Goal: Transaction & Acquisition: Obtain resource

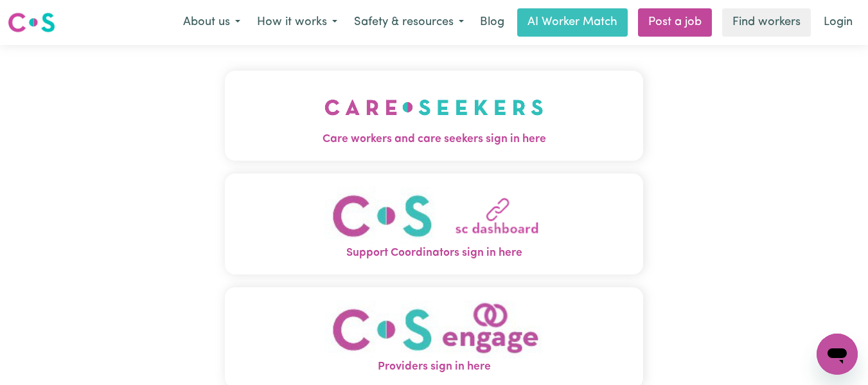
click at [360, 127] on img "Care workers and care seekers sign in here" at bounding box center [433, 108] width 219 height 48
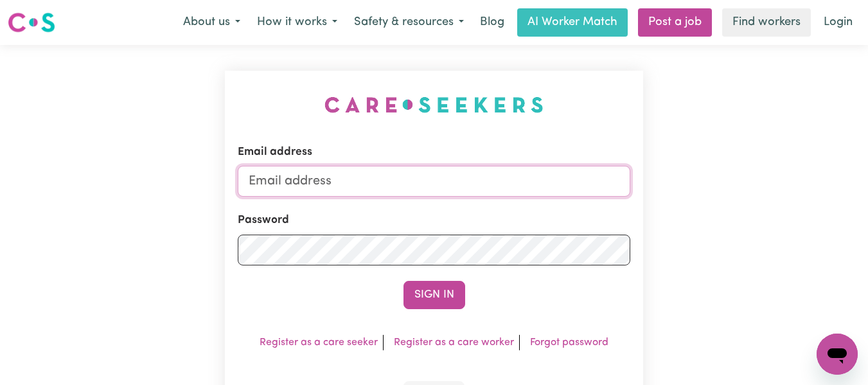
click at [374, 182] on input "Email address" at bounding box center [434, 181] width 393 height 31
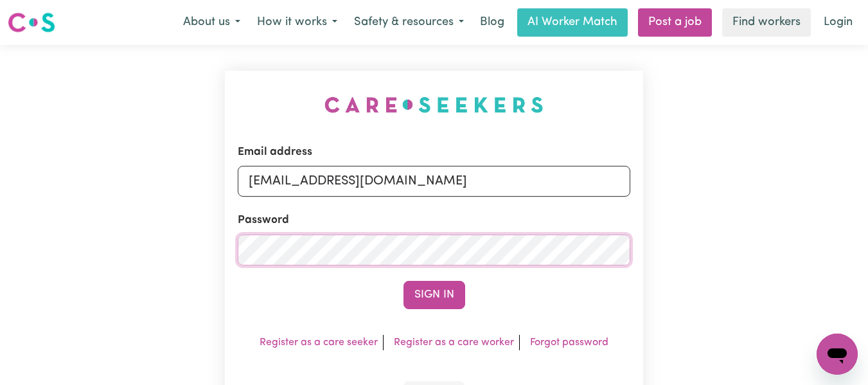
click at [404, 281] on button "Sign In" at bounding box center [435, 295] width 62 height 28
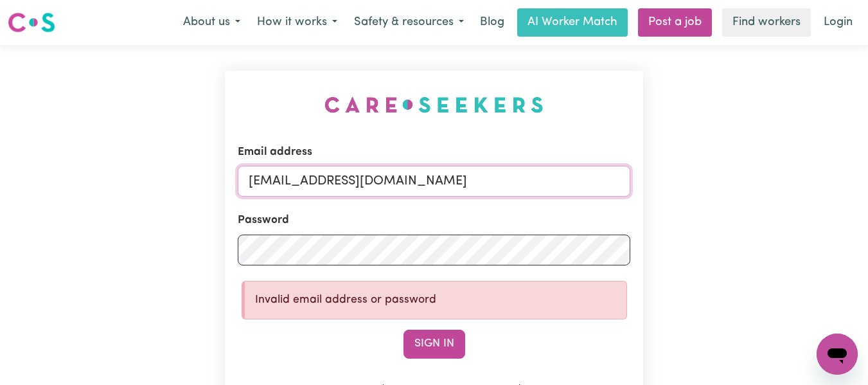
click at [290, 181] on input "[EMAIL_ADDRESS][DOMAIN_NAME]" at bounding box center [434, 181] width 393 height 31
type input "[EMAIL_ADDRESS][PERSON_NAME][DOMAIN_NAME]"
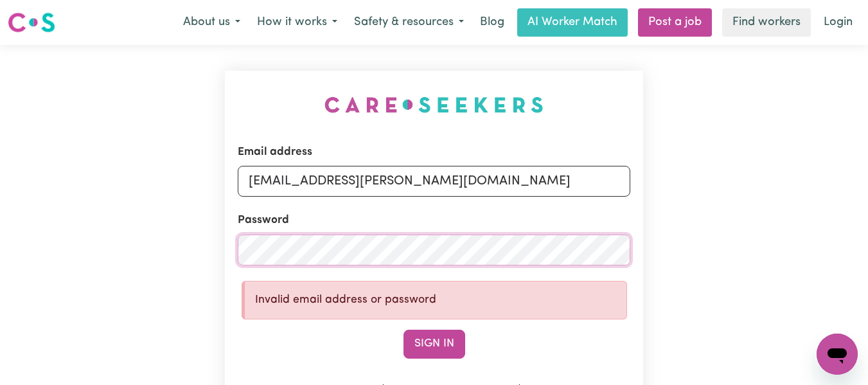
click at [164, 239] on div "Email address [EMAIL_ADDRESS][PERSON_NAME][DOMAIN_NAME] Password Invalid email …" at bounding box center [434, 277] width 868 height 465
click at [404, 330] on button "Sign In" at bounding box center [435, 344] width 62 height 28
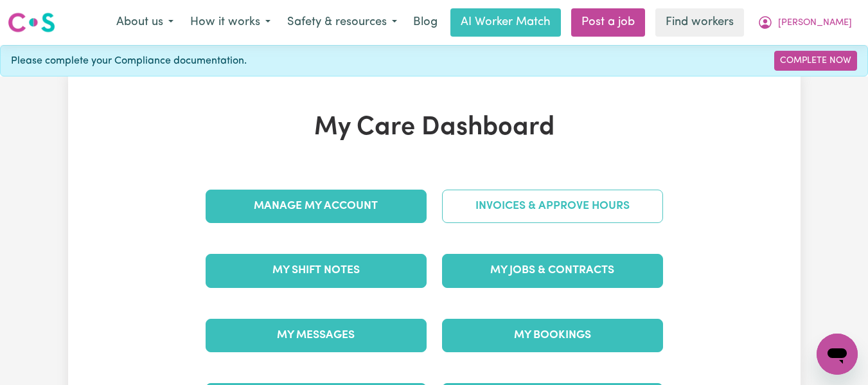
click at [501, 208] on link "Invoices & Approve Hours" at bounding box center [552, 206] width 221 height 33
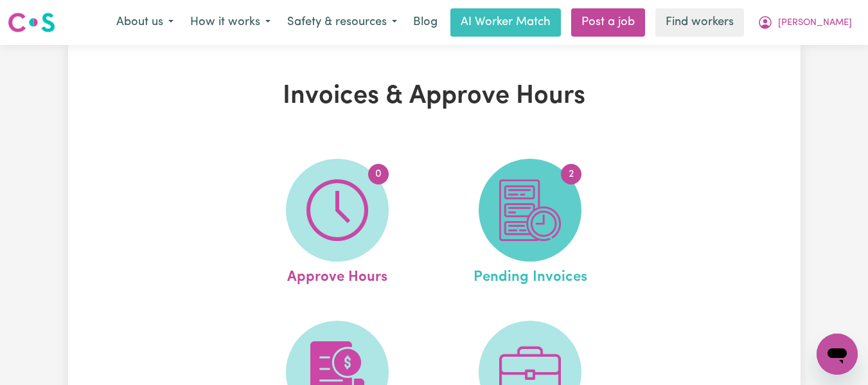
click at [532, 217] on img at bounding box center [530, 210] width 62 height 62
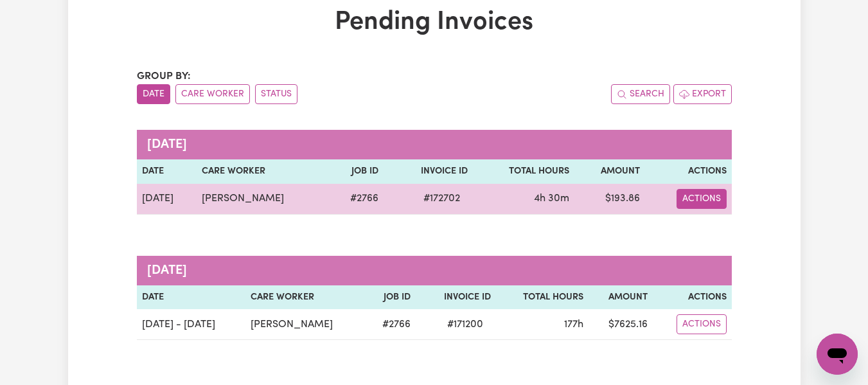
scroll to position [129, 0]
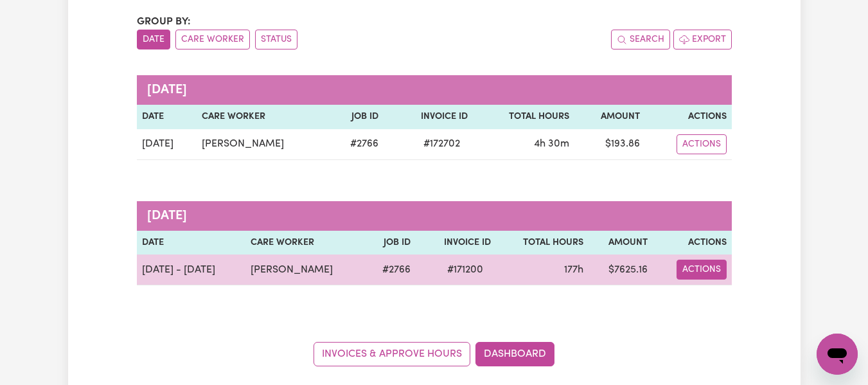
click at [700, 272] on button "Actions" at bounding box center [702, 270] width 50 height 20
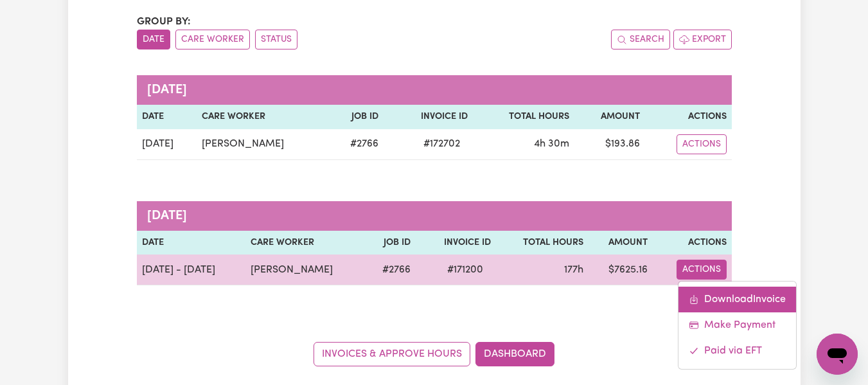
click at [701, 299] on link "Download Invoice" at bounding box center [738, 300] width 118 height 26
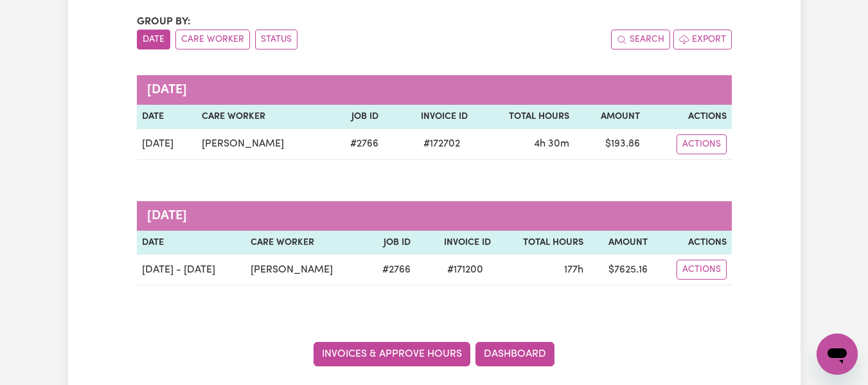
click at [393, 351] on link "Invoices & Approve Hours" at bounding box center [392, 354] width 157 height 24
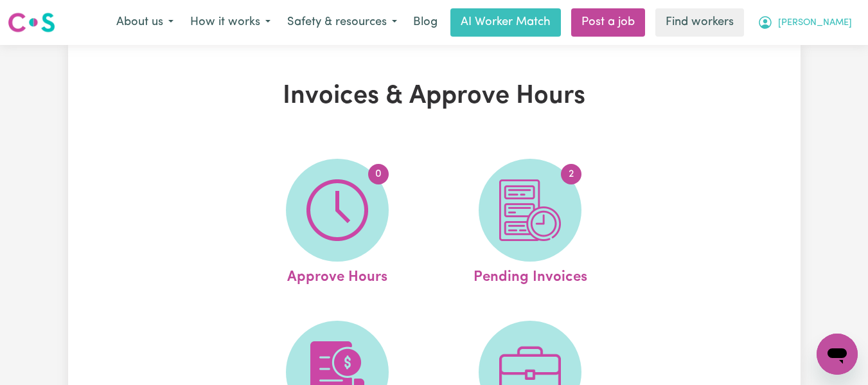
click at [834, 19] on span "[PERSON_NAME]" at bounding box center [815, 23] width 74 height 14
click at [786, 71] on link "Logout" at bounding box center [809, 74] width 102 height 24
